Goal: Find specific page/section: Find specific page/section

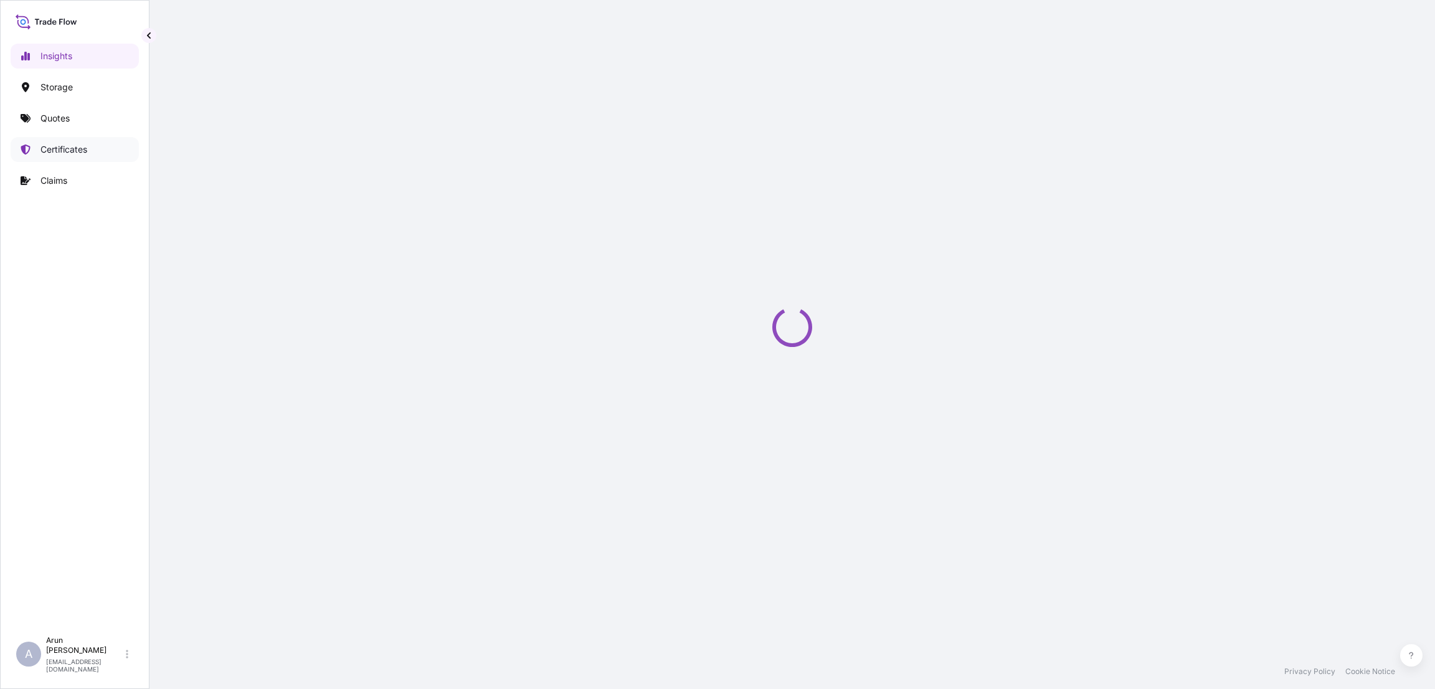
select select "2025"
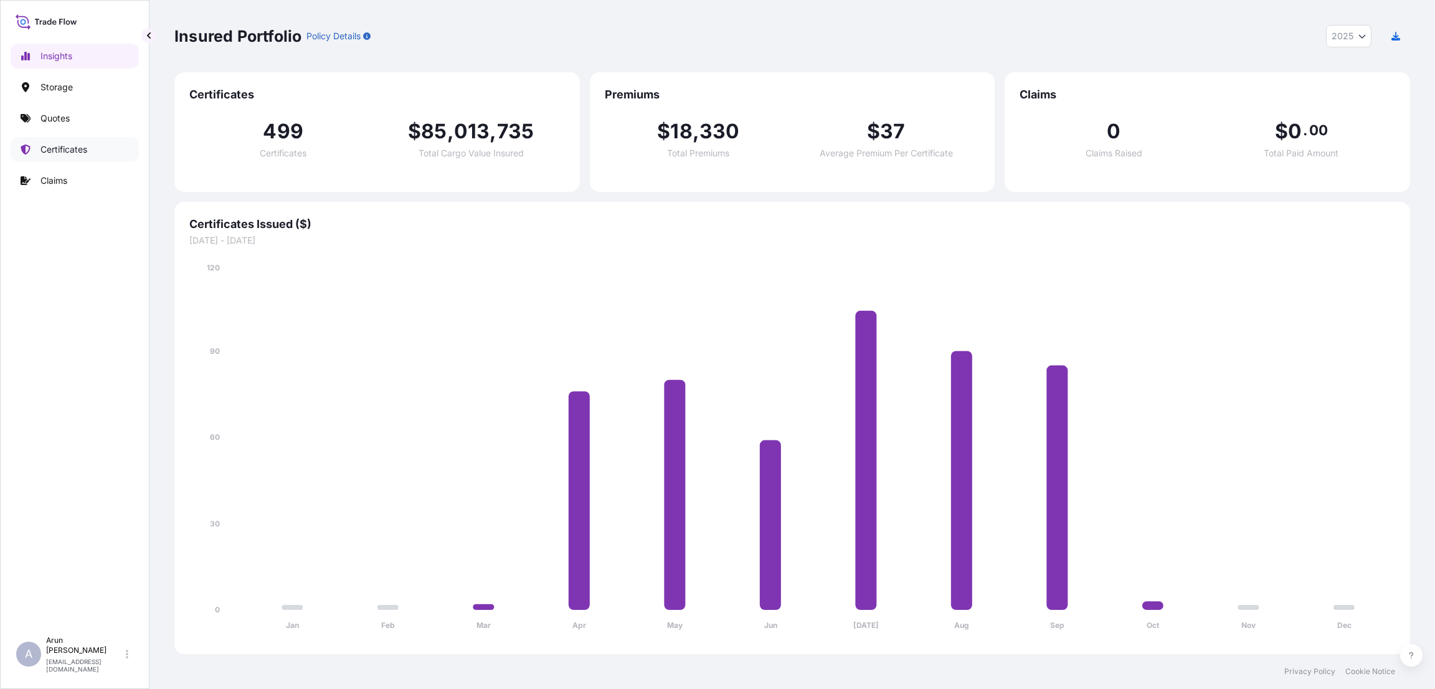
click at [76, 153] on p "Certificates" at bounding box center [63, 149] width 47 height 12
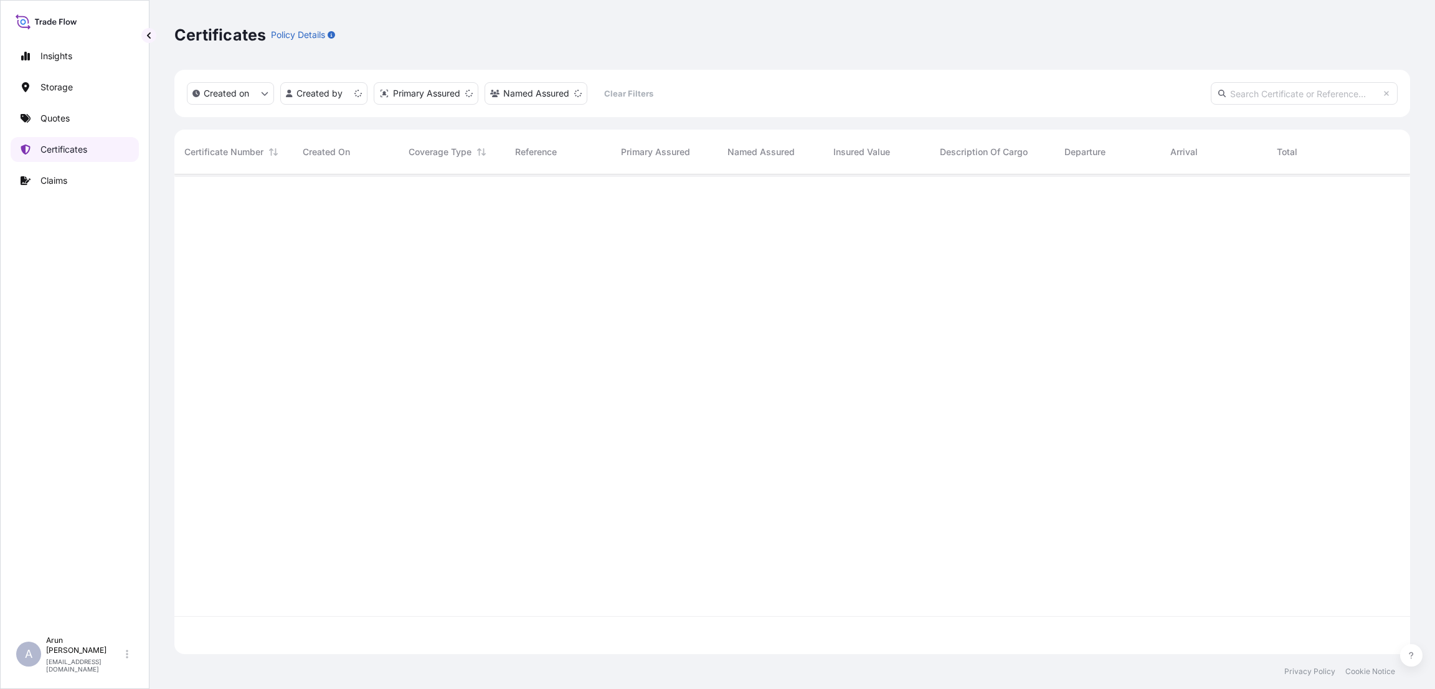
scroll to position [472, 1222]
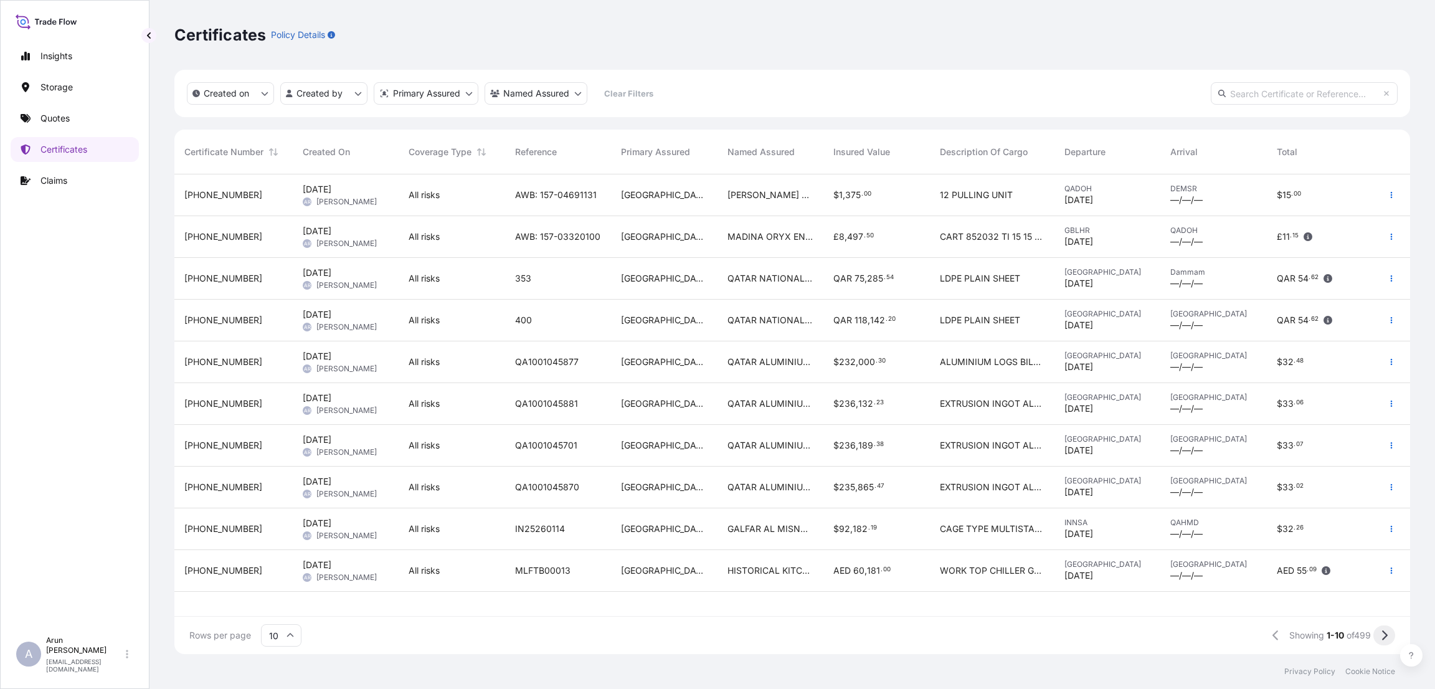
click at [1390, 635] on button at bounding box center [1385, 635] width 22 height 20
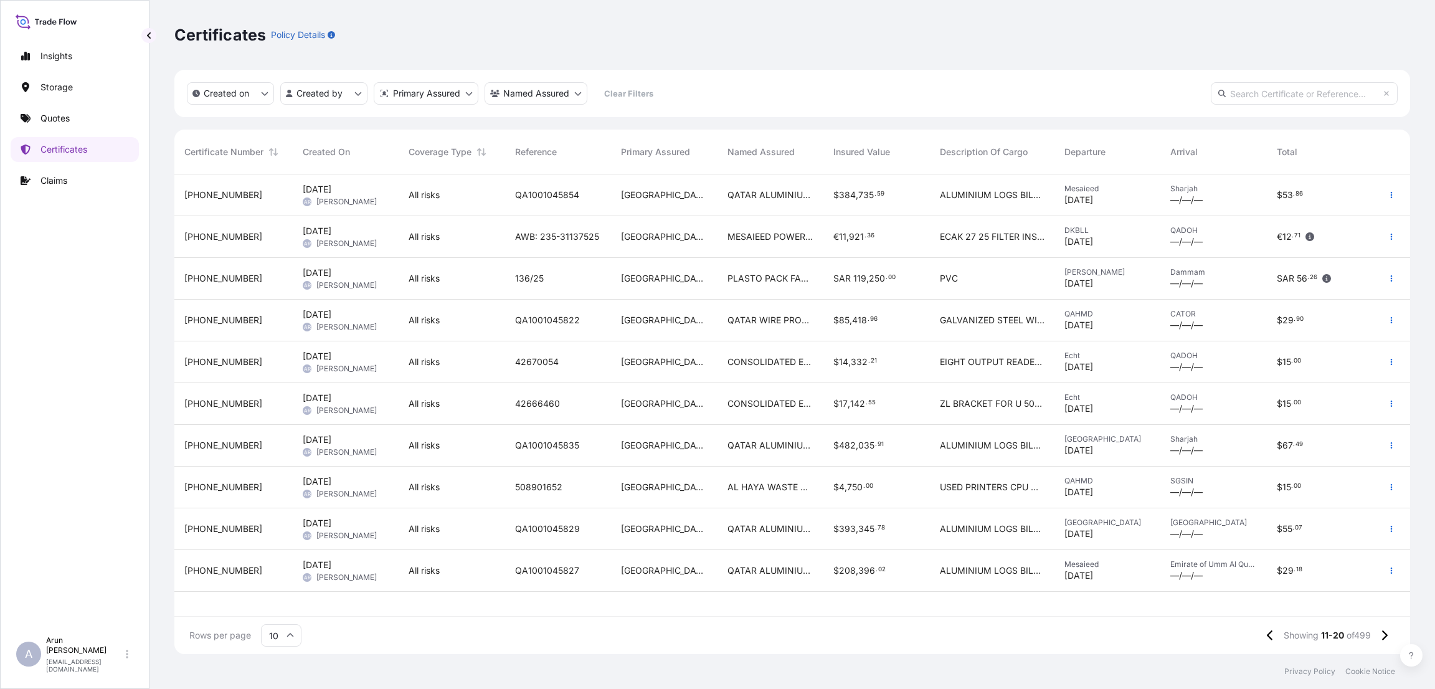
click at [885, 490] on div "$ 4 , 750 . 00" at bounding box center [876, 487] width 86 height 12
